Goal: Information Seeking & Learning: Learn about a topic

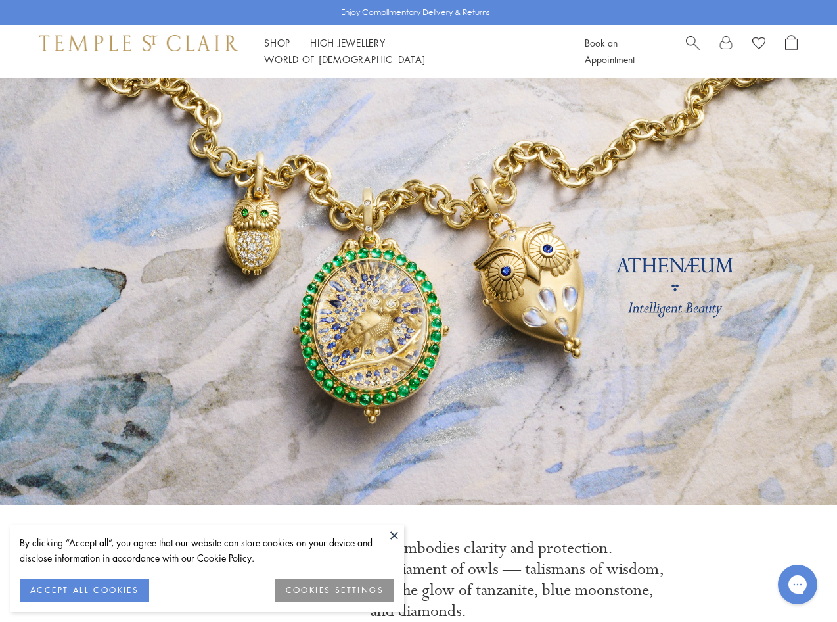
click at [392, 537] on button at bounding box center [394, 535] width 20 height 20
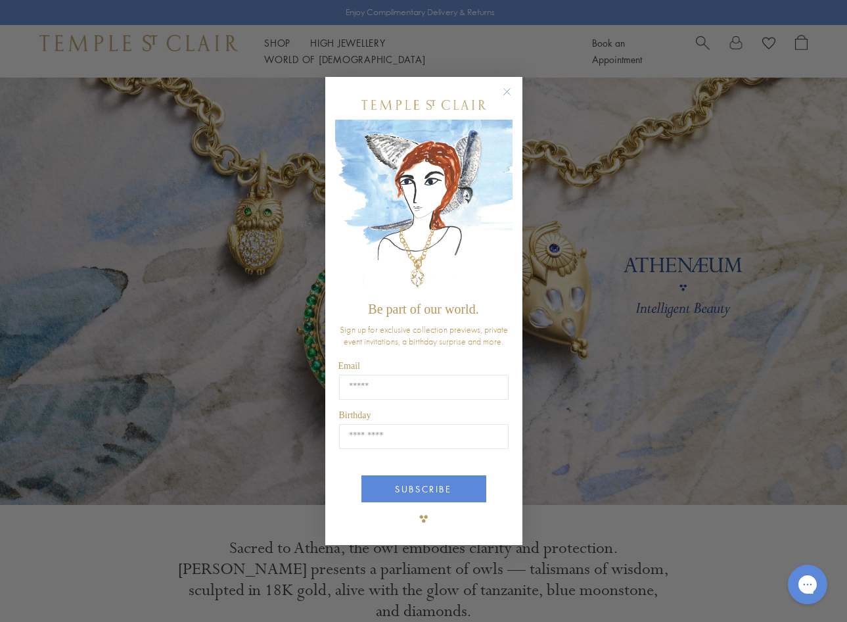
click at [511, 92] on circle "Close dialog" at bounding box center [507, 92] width 16 height 16
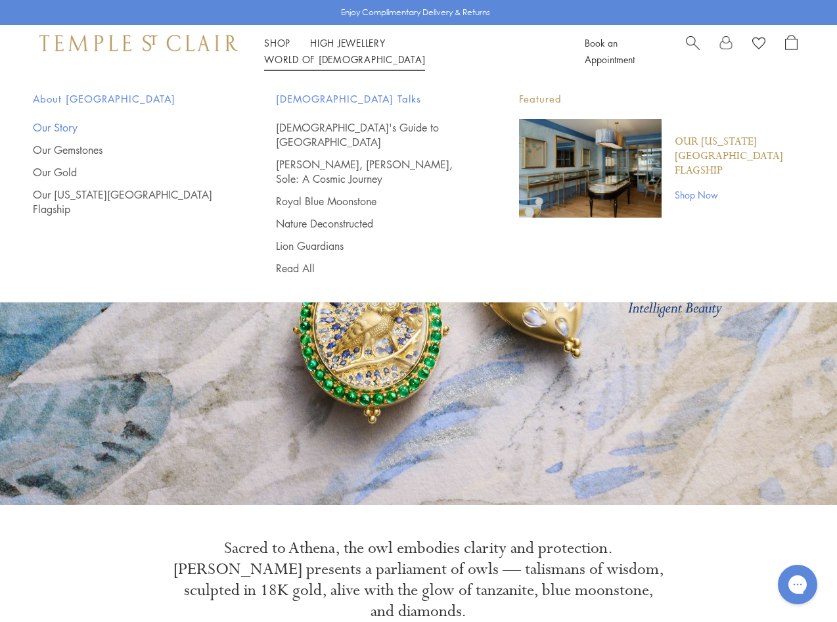
click at [53, 126] on link "Our Story" at bounding box center [128, 127] width 191 height 14
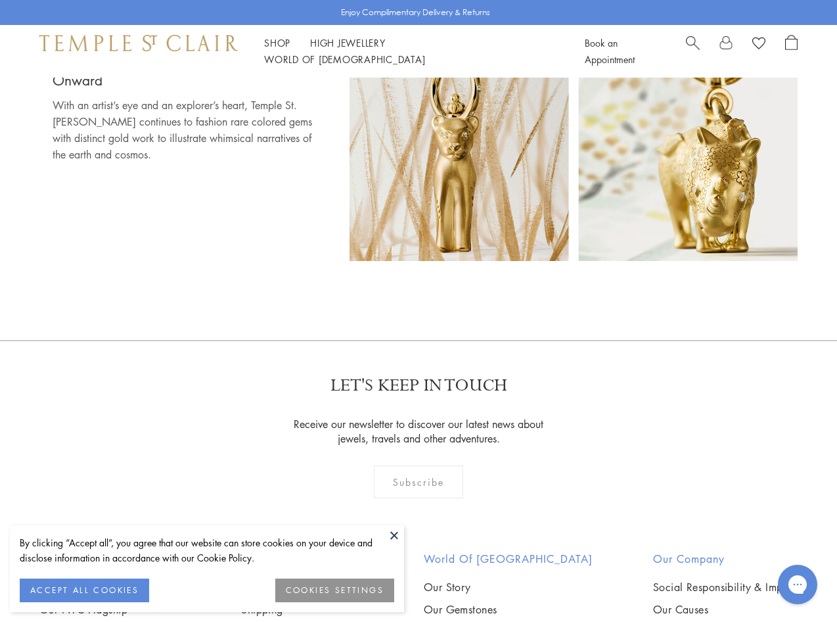
scroll to position [7564, 0]
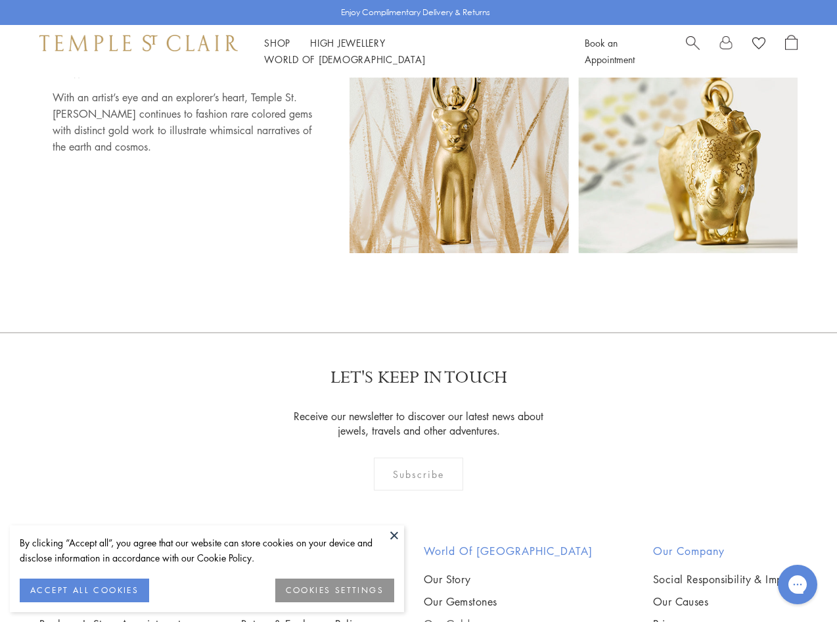
click at [465, 616] on link "Our Gold" at bounding box center [508, 623] width 169 height 14
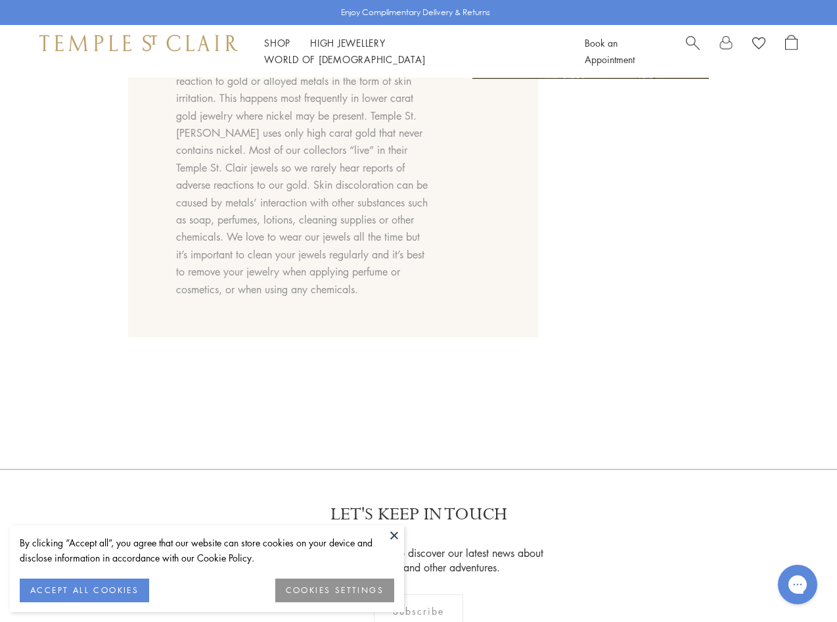
scroll to position [1063, 0]
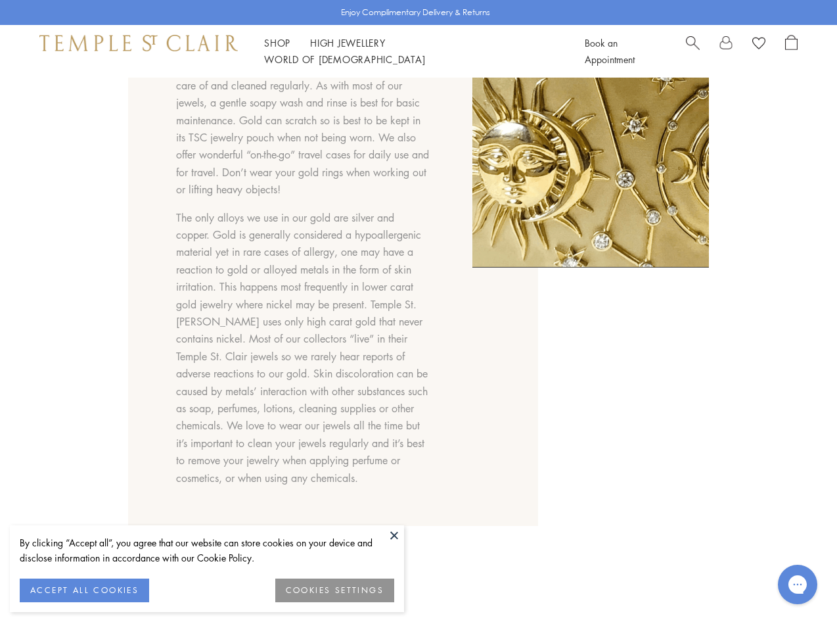
click at [394, 540] on button at bounding box center [394, 535] width 20 height 20
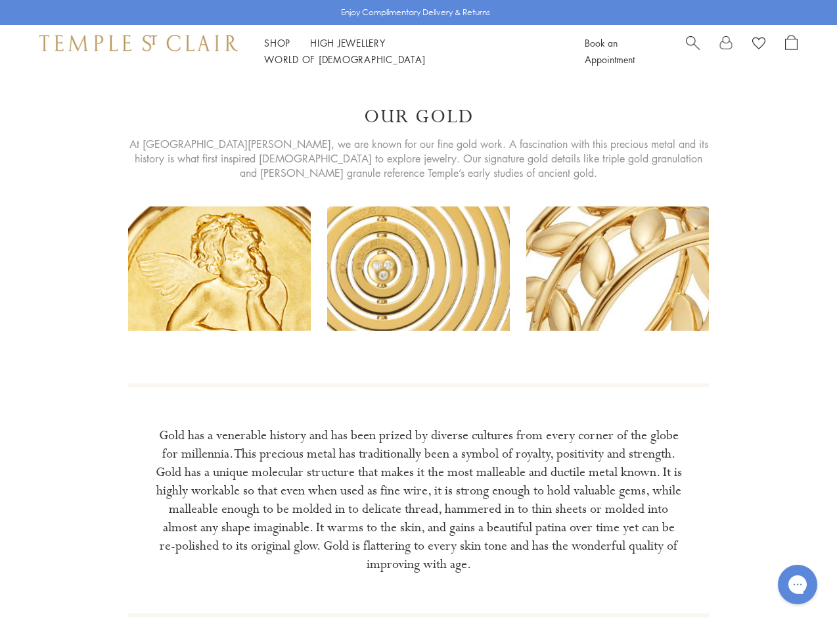
scroll to position [0, 0]
